Goal: Information Seeking & Learning: Learn about a topic

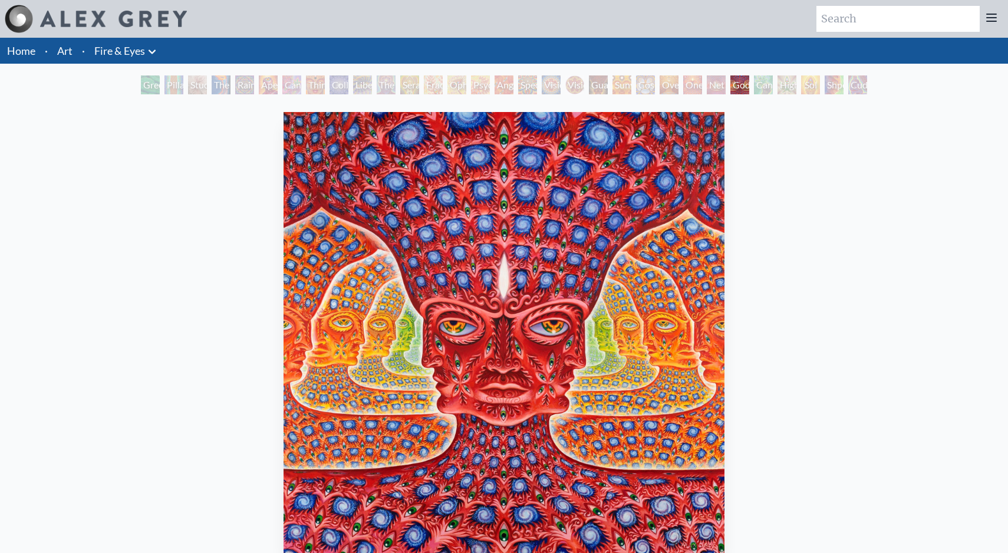
click at [712, 91] on div "Net of Being" at bounding box center [716, 84] width 19 height 19
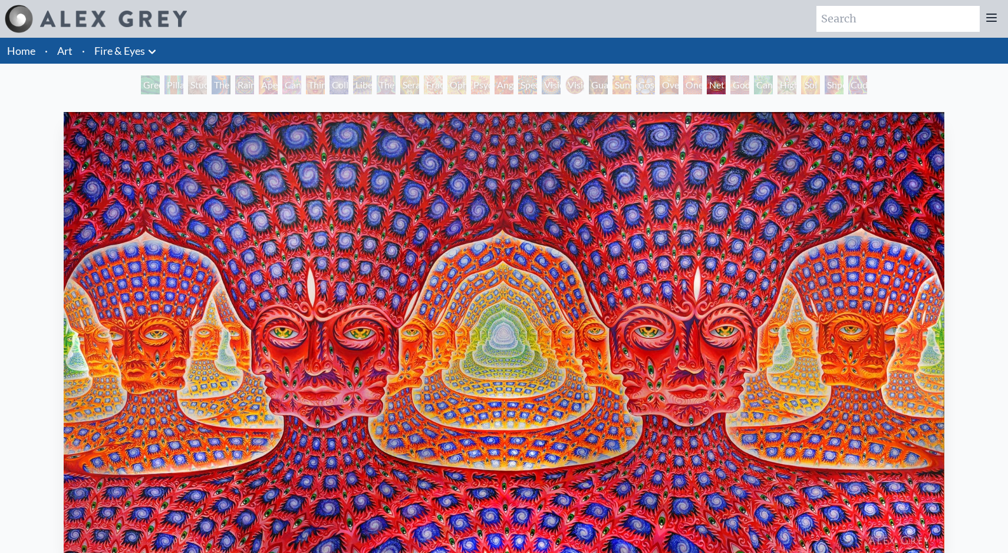
click at [679, 86] on div "Oversoul" at bounding box center [669, 84] width 19 height 19
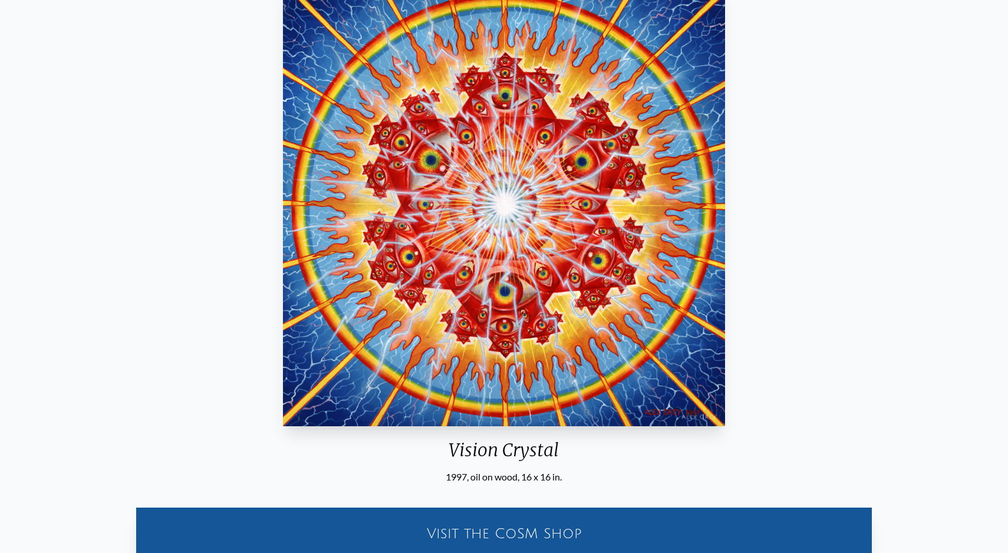
scroll to position [124, 0]
